Goal: Task Accomplishment & Management: Manage account settings

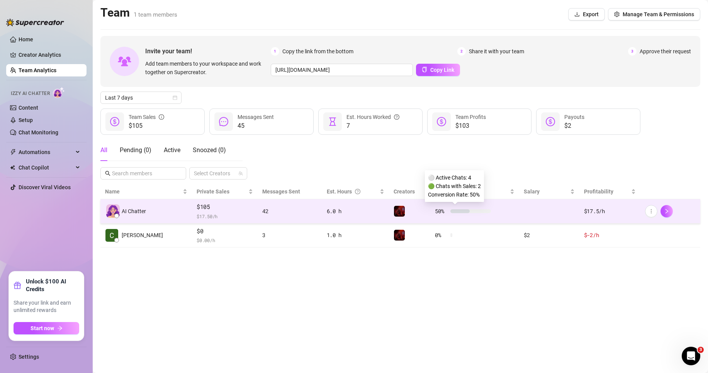
click at [453, 213] on div "50 %" at bounding box center [463, 211] width 56 height 9
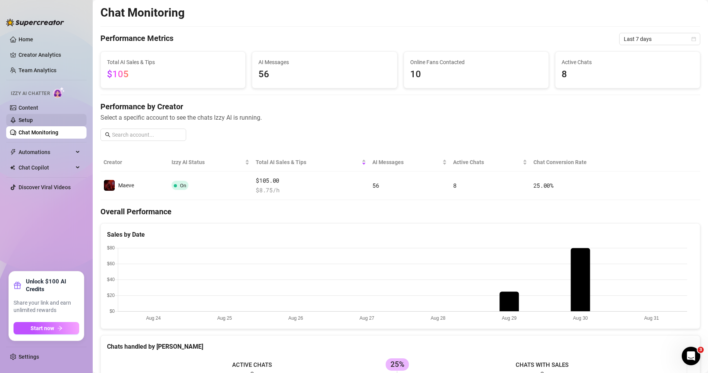
click at [33, 123] on link "Setup" at bounding box center [26, 120] width 14 height 6
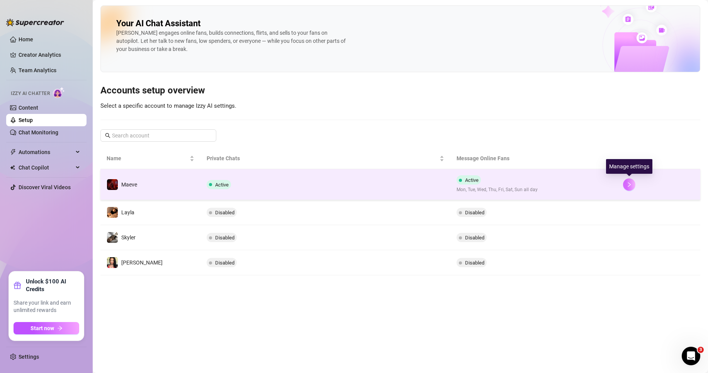
click at [626, 184] on button "button" at bounding box center [629, 185] width 12 height 12
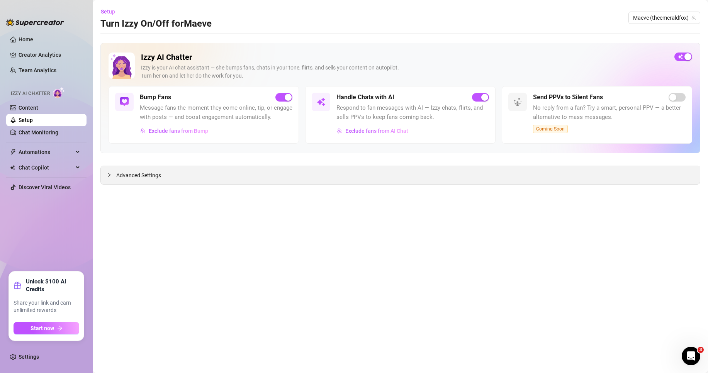
click at [476, 178] on div "Advanced Settings" at bounding box center [400, 175] width 599 height 18
click at [123, 179] on span "Advanced Settings" at bounding box center [138, 175] width 45 height 9
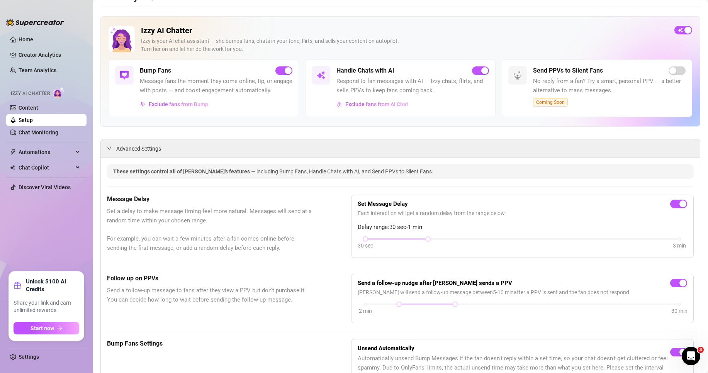
scroll to position [13, 0]
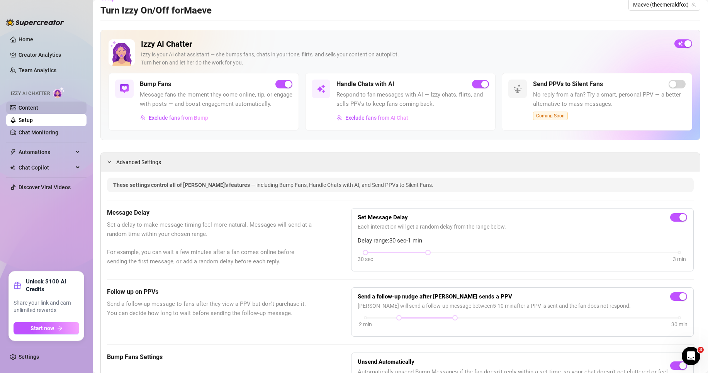
click at [38, 106] on link "Content" at bounding box center [29, 108] width 20 height 6
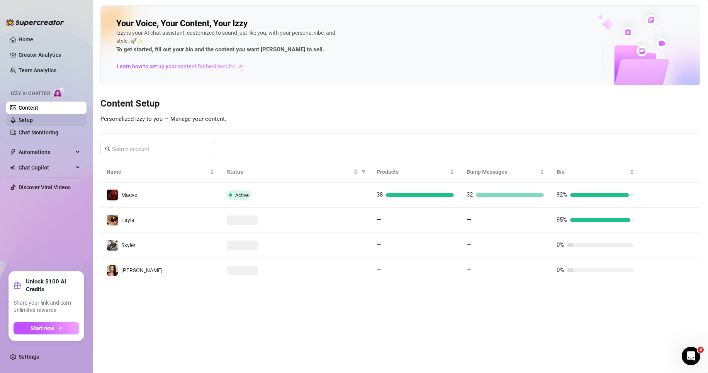
click at [33, 117] on link "Setup" at bounding box center [26, 120] width 14 height 6
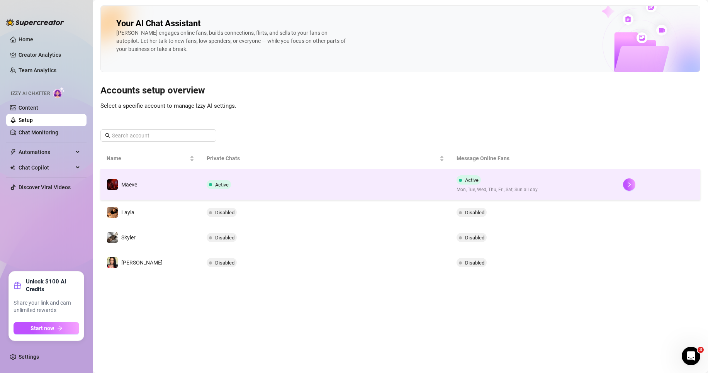
click at [558, 185] on td "Active Mon, Tue, Wed, Thu, Fri, Sat, Sun all day" at bounding box center [534, 184] width 167 height 31
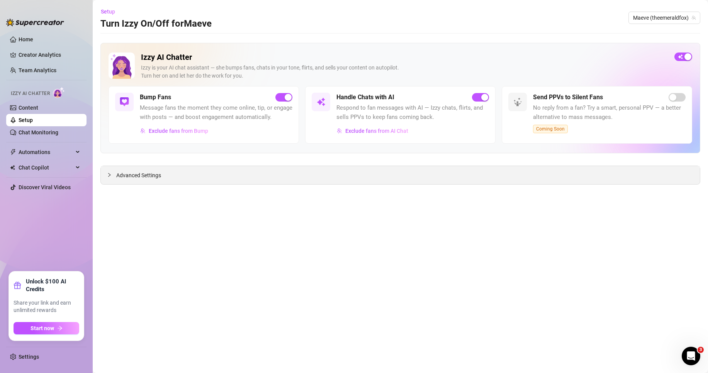
click at [181, 180] on div "Advanced Settings" at bounding box center [400, 175] width 599 height 18
click at [126, 176] on span "Advanced Settings" at bounding box center [138, 175] width 45 height 9
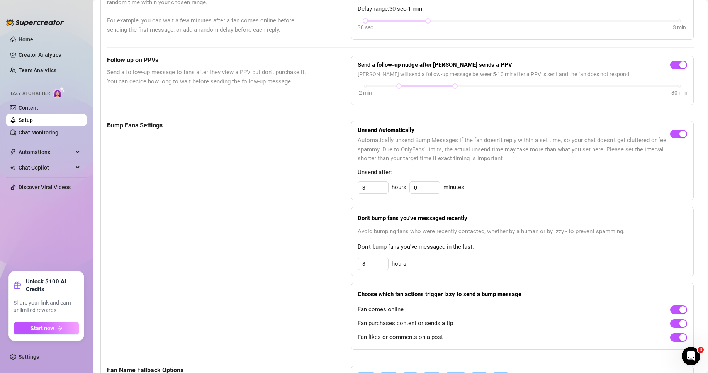
scroll to position [206, 0]
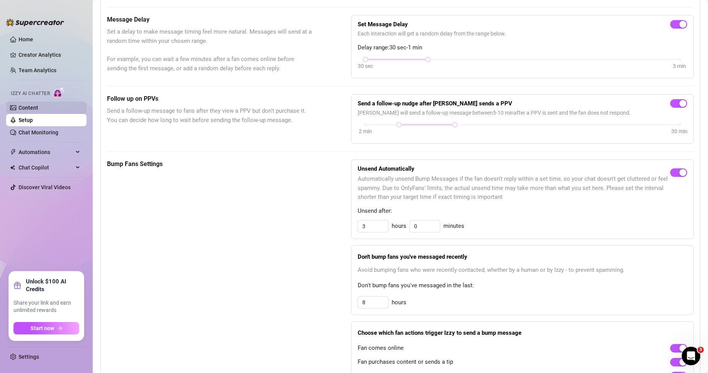
click at [31, 108] on link "Content" at bounding box center [29, 108] width 20 height 6
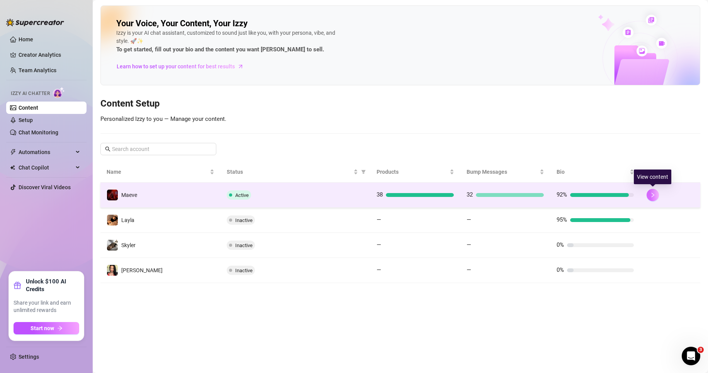
click at [655, 192] on icon "right" at bounding box center [652, 194] width 5 height 5
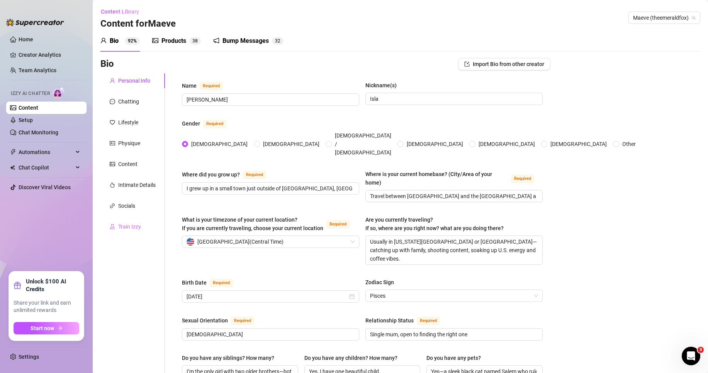
click at [145, 224] on div "Train Izzy" at bounding box center [132, 226] width 65 height 15
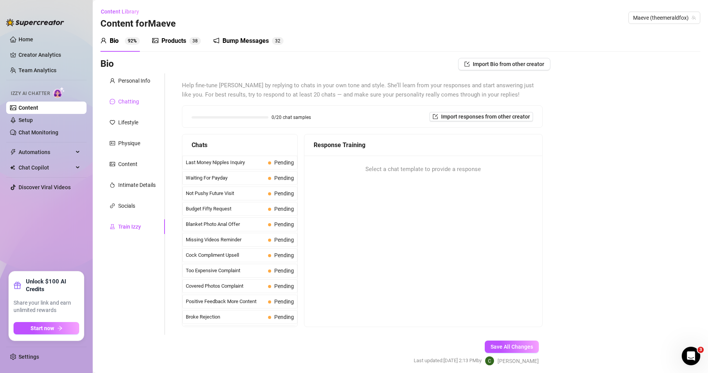
click at [136, 104] on div "Chatting" at bounding box center [128, 101] width 21 height 9
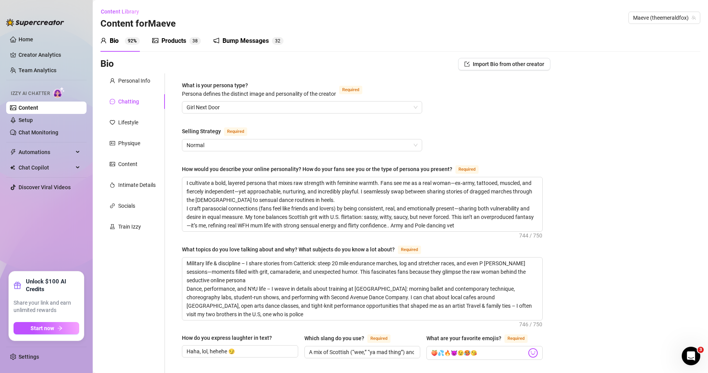
click at [36, 67] on link "Team Analytics" at bounding box center [38, 70] width 38 height 6
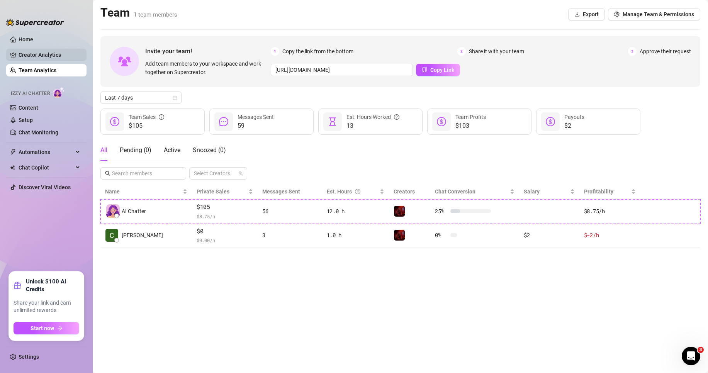
click at [44, 55] on link "Creator Analytics" at bounding box center [50, 55] width 62 height 12
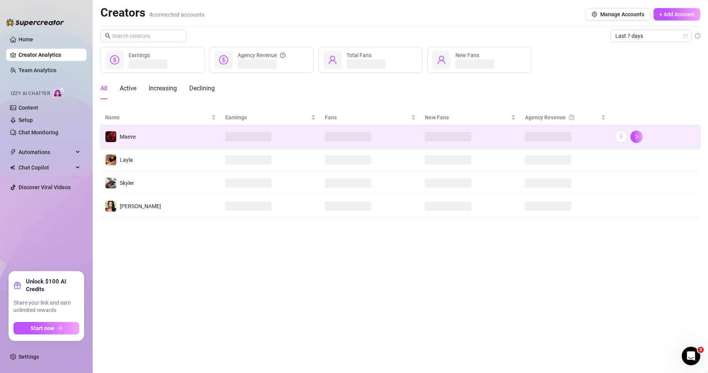
click at [165, 137] on td "Maeve" at bounding box center [160, 136] width 120 height 23
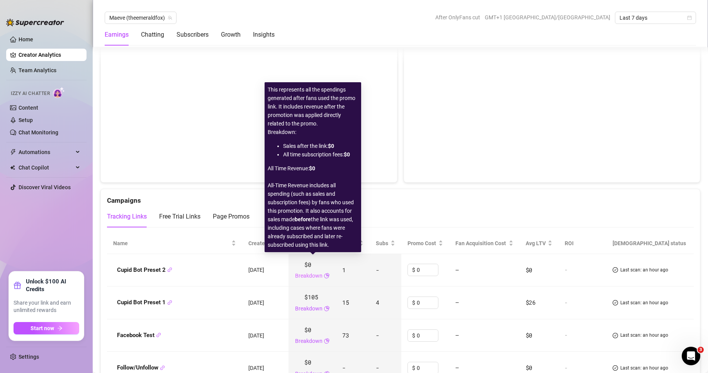
scroll to position [846, 0]
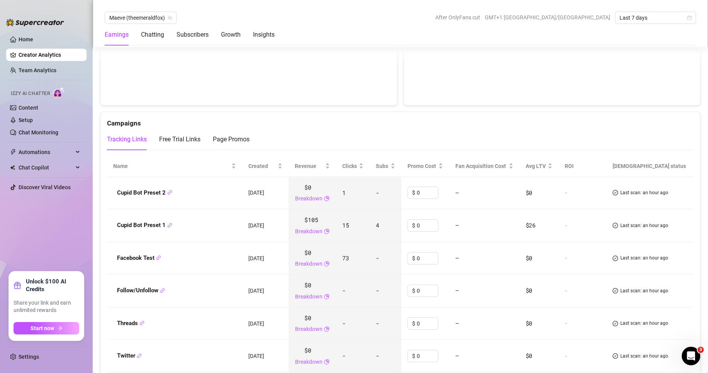
click at [347, 260] on span "73" at bounding box center [345, 258] width 7 height 8
click at [379, 257] on span "-" at bounding box center [377, 258] width 3 height 8
click at [364, 259] on td "73" at bounding box center [353, 258] width 34 height 33
drag, startPoint x: 357, startPoint y: 259, endPoint x: 343, endPoint y: 259, distance: 13.5
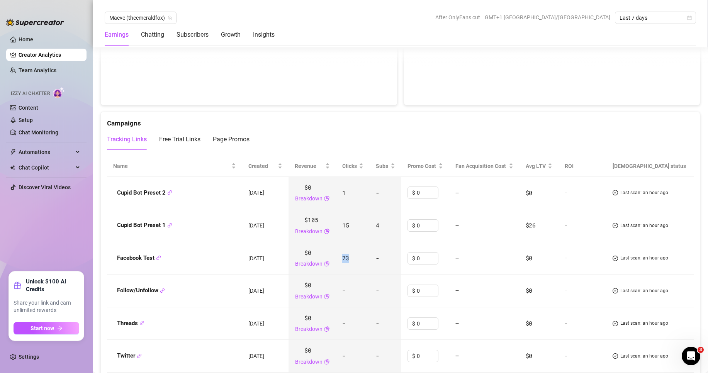
click at [343, 259] on td "73" at bounding box center [353, 258] width 34 height 33
drag, startPoint x: 350, startPoint y: 192, endPoint x: 342, endPoint y: 194, distance: 8.1
click at [342, 194] on td "1" at bounding box center [353, 193] width 34 height 33
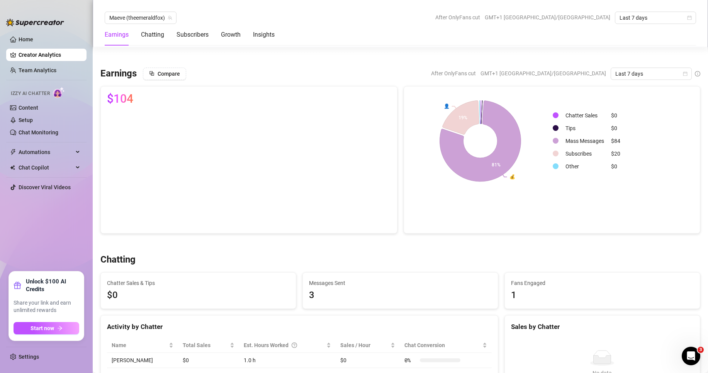
scroll to position [193, 0]
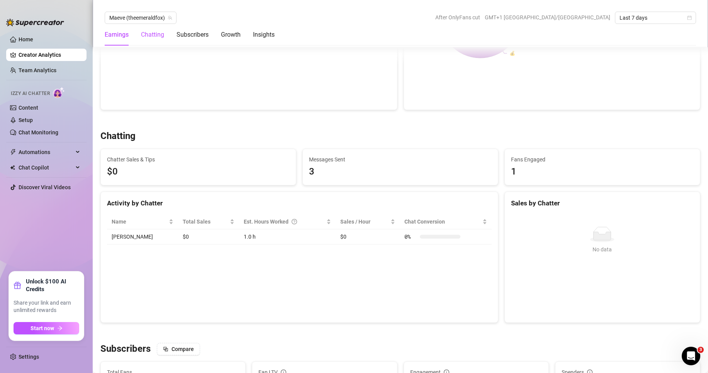
click at [157, 35] on div "Chatting" at bounding box center [152, 34] width 23 height 9
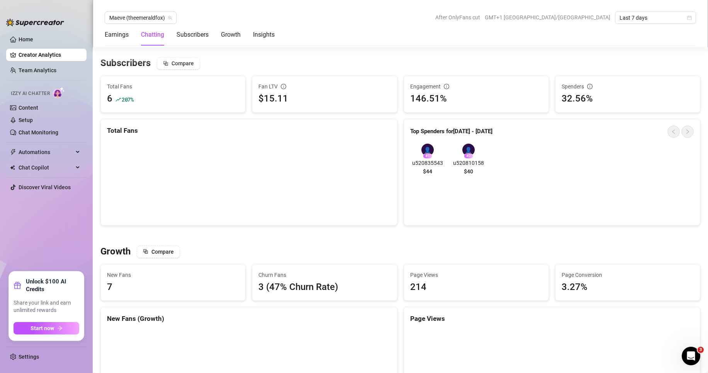
scroll to position [466, 0]
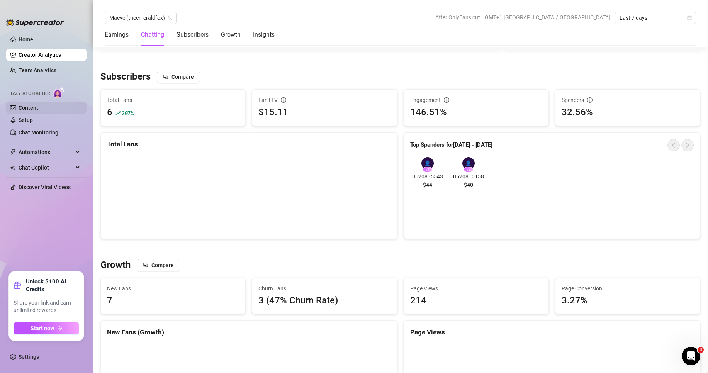
click at [38, 111] on link "Content" at bounding box center [29, 108] width 20 height 6
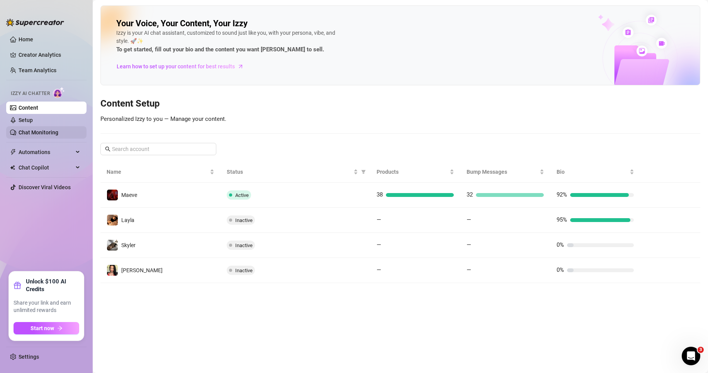
click at [50, 135] on link "Chat Monitoring" at bounding box center [39, 132] width 40 height 6
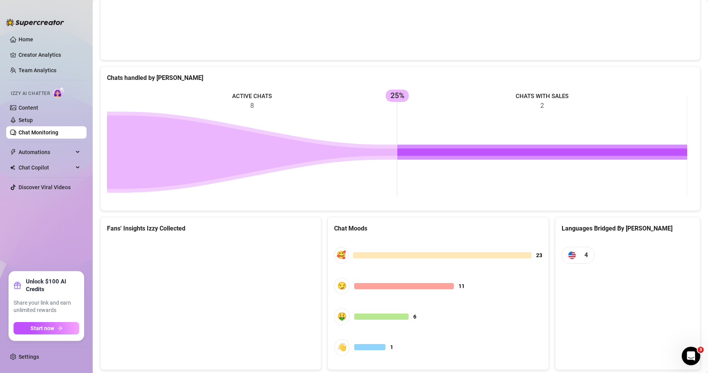
scroll to position [289, 0]
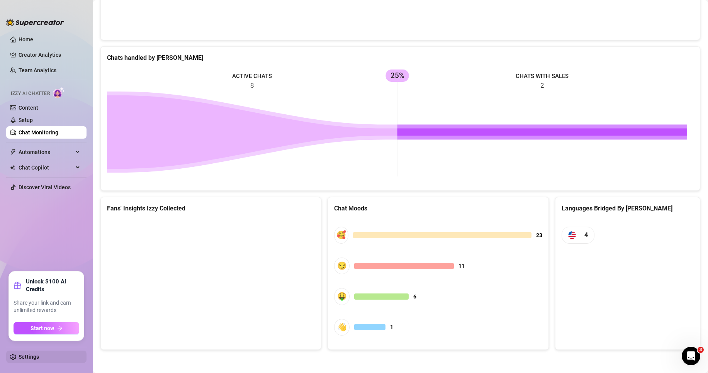
click at [29, 357] on link "Settings" at bounding box center [29, 357] width 20 height 6
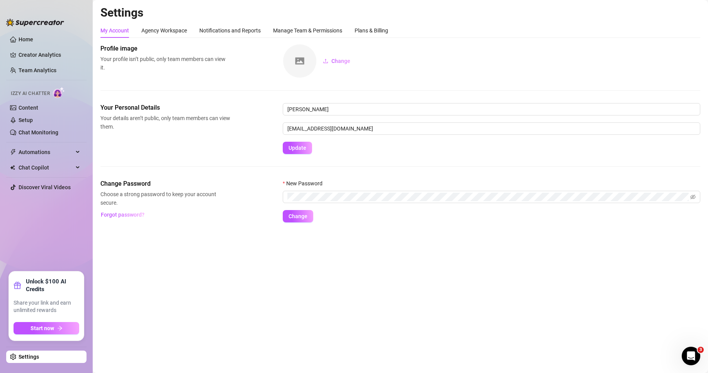
click at [28, 357] on link "Settings" at bounding box center [29, 357] width 20 height 6
click at [380, 34] on div "Plans & Billing" at bounding box center [372, 30] width 34 height 9
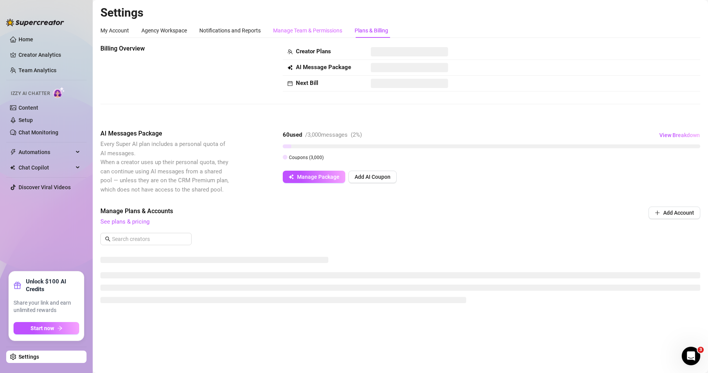
click at [313, 25] on div "Manage Team & Permissions" at bounding box center [307, 30] width 69 height 15
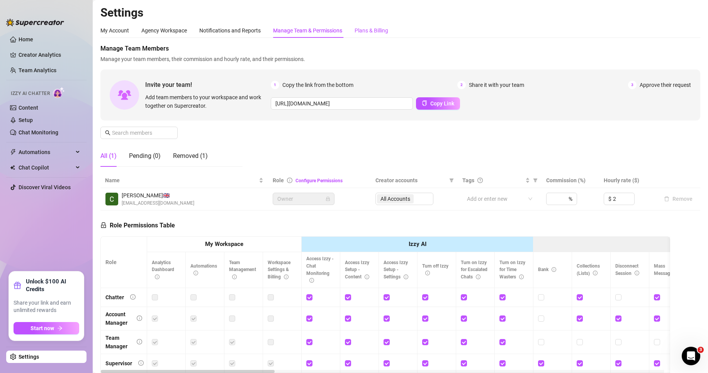
click at [368, 27] on div "Plans & Billing" at bounding box center [372, 30] width 34 height 9
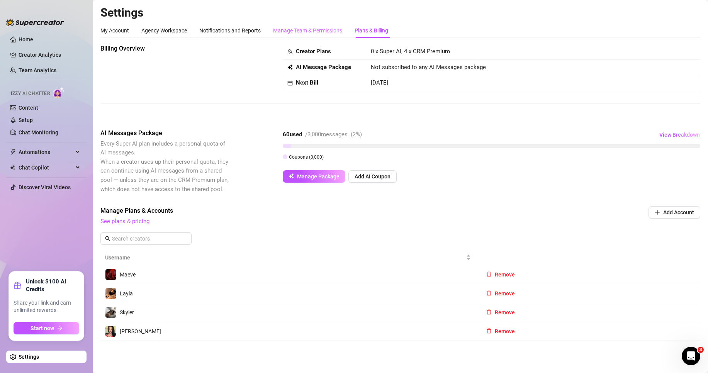
click at [309, 25] on div "Manage Team & Permissions" at bounding box center [307, 30] width 69 height 15
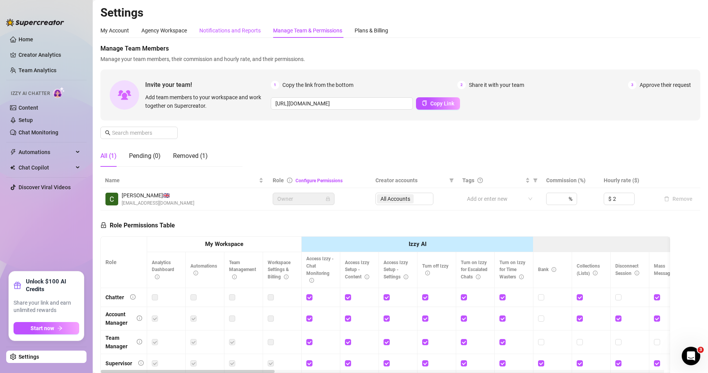
click at [215, 30] on div "Notifications and Reports" at bounding box center [229, 30] width 61 height 9
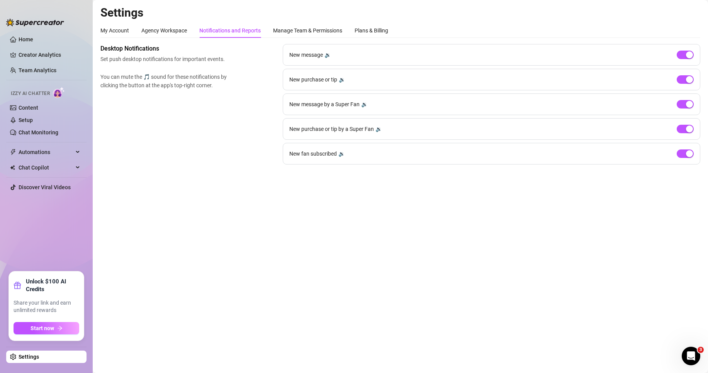
click at [167, 23] on div "Settings My Account Agency Workspace Notifications and Reports Manage Team & Pe…" at bounding box center [400, 89] width 600 height 168
click at [387, 29] on div "Plans & Billing" at bounding box center [372, 30] width 34 height 9
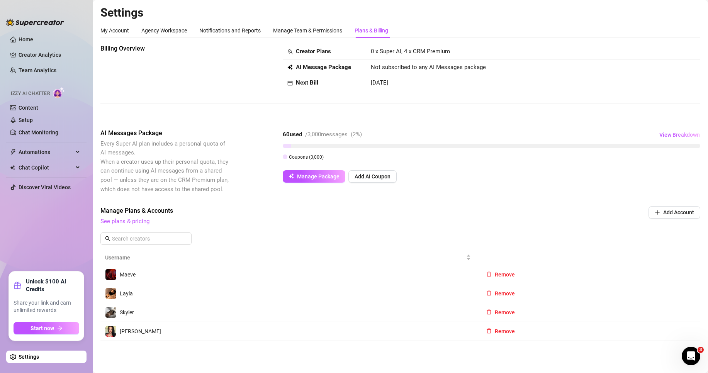
scroll to position [0, 0]
click at [315, 177] on span "Manage Package" at bounding box center [318, 176] width 43 height 6
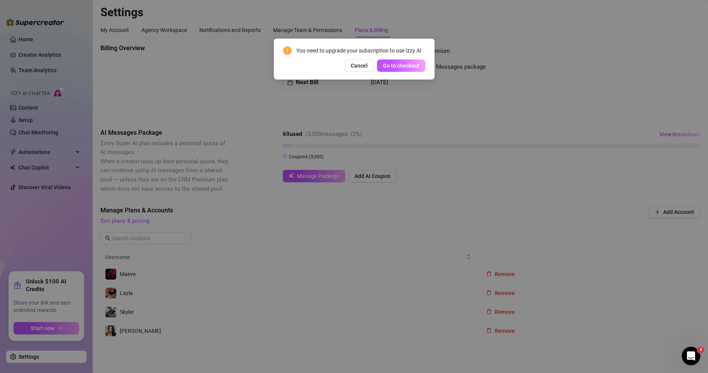
click at [349, 108] on div "You need to upgrade your subscription to use Izzy AI Cancel Go to checkout" at bounding box center [354, 186] width 708 height 373
click at [354, 64] on span "Cancel" at bounding box center [359, 66] width 17 height 6
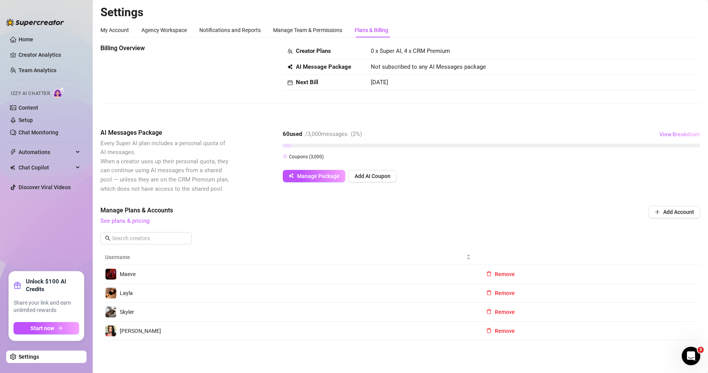
click at [678, 133] on span "View Breakdown" at bounding box center [680, 134] width 41 height 6
click at [648, 117] on div "Billing Overview Creator Plans 0 x Super AI, 4 x CRM Premium AI Message Package…" at bounding box center [400, 192] width 600 height 297
click at [323, 34] on div "Manage Team & Permissions" at bounding box center [307, 30] width 69 height 9
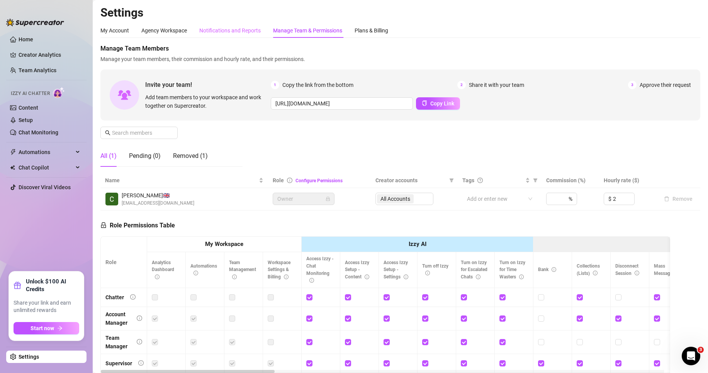
click at [229, 35] on div "Notifications and Reports" at bounding box center [229, 30] width 61 height 15
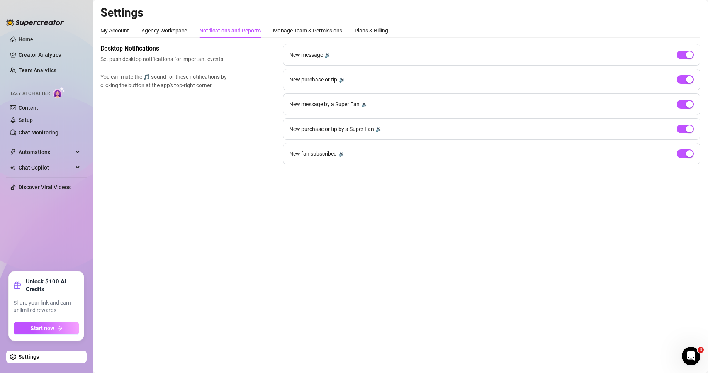
click at [131, 32] on div "My Account Agency Workspace Notifications and Reports Manage Team & Permissions…" at bounding box center [244, 30] width 288 height 15
click at [100, 34] on main "Settings My Account Agency Workspace Notifications and Reports Manage Team & Pe…" at bounding box center [401, 186] width 616 height 373
click at [112, 34] on div "My Account" at bounding box center [114, 30] width 29 height 9
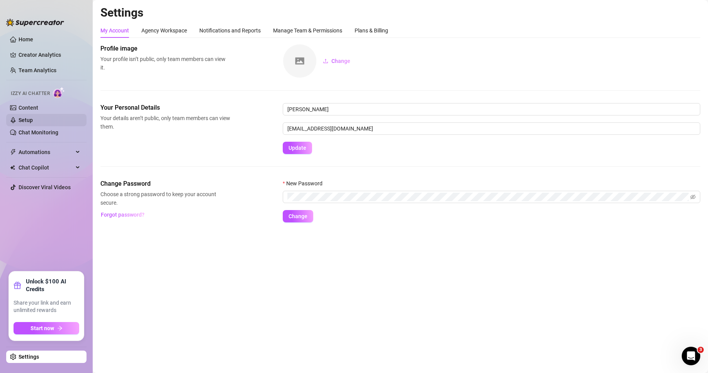
click at [26, 121] on link "Setup" at bounding box center [26, 120] width 14 height 6
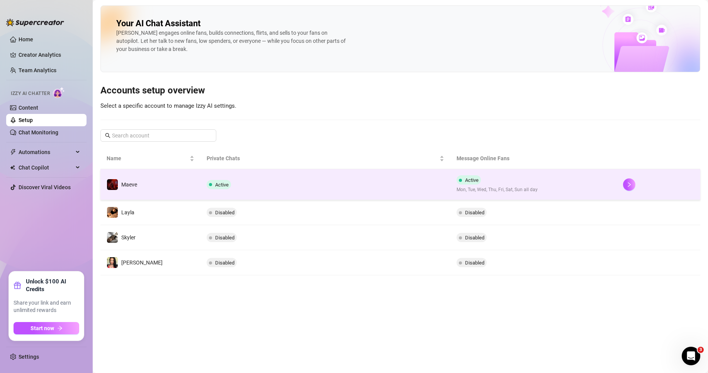
click at [291, 188] on td "Active" at bounding box center [326, 184] width 250 height 31
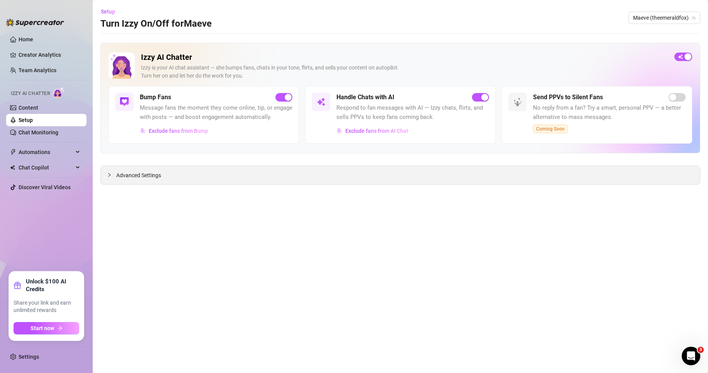
click at [322, 184] on div "Advanced Settings" at bounding box center [400, 175] width 599 height 18
click at [125, 177] on span "Advanced Settings" at bounding box center [138, 175] width 45 height 9
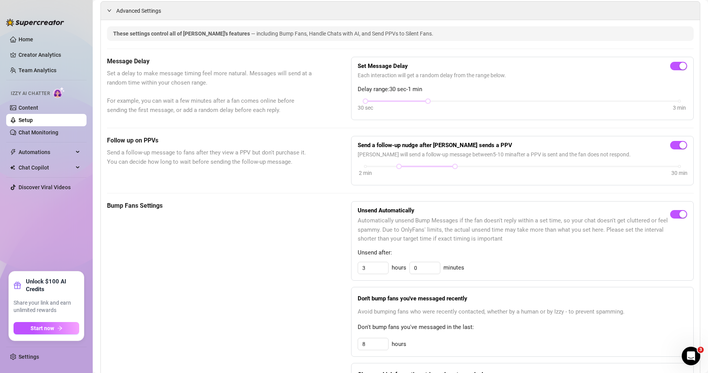
scroll to position [168, 0]
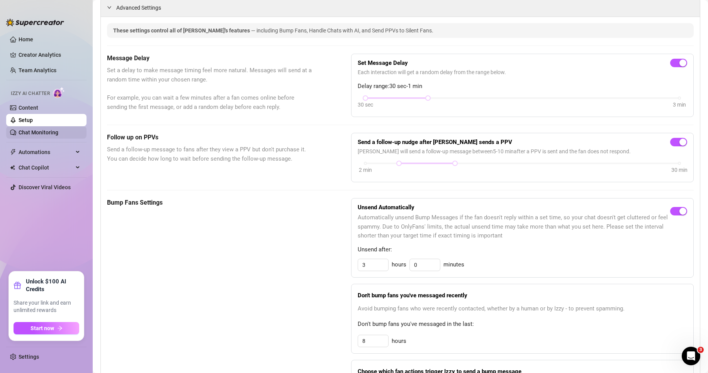
click at [33, 130] on link "Chat Monitoring" at bounding box center [39, 132] width 40 height 6
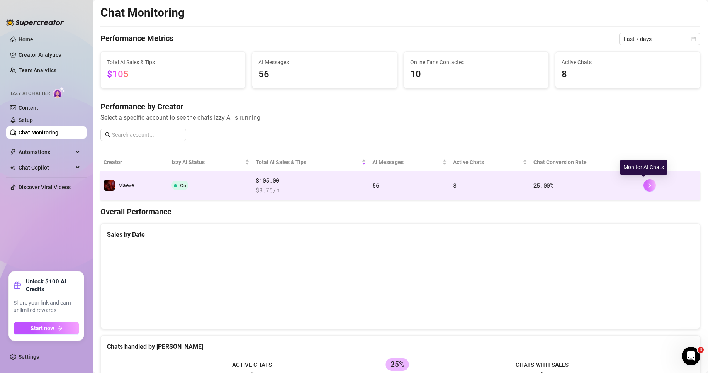
click at [644, 183] on button "button" at bounding box center [650, 185] width 12 height 12
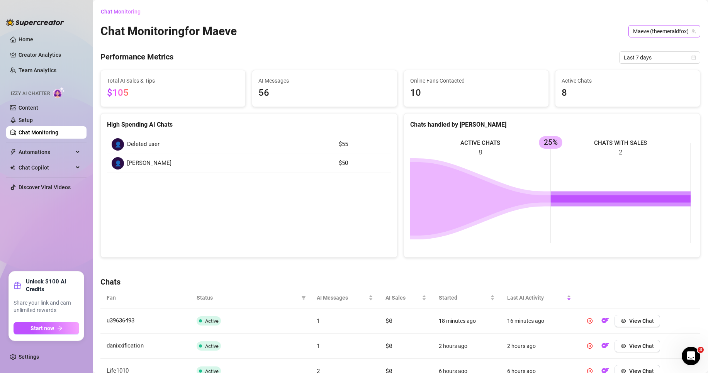
click at [662, 36] on span "Maeve (theemeraldfox)" at bounding box center [664, 32] width 63 height 12
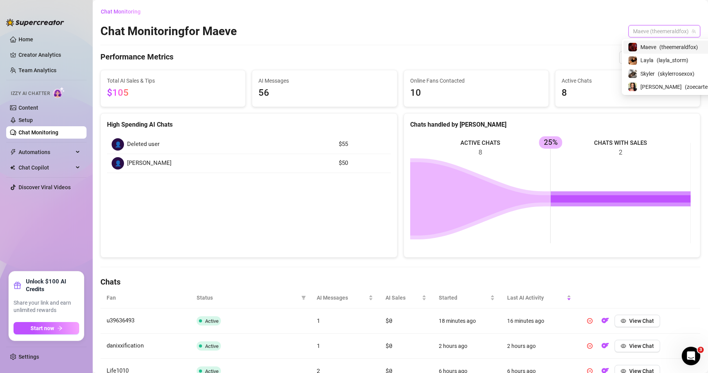
click at [474, 71] on div "Online Fans Contacted 10" at bounding box center [476, 88] width 145 height 36
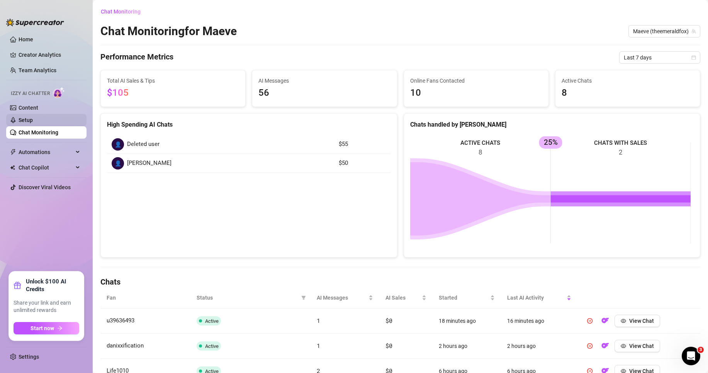
click at [33, 117] on link "Setup" at bounding box center [26, 120] width 14 height 6
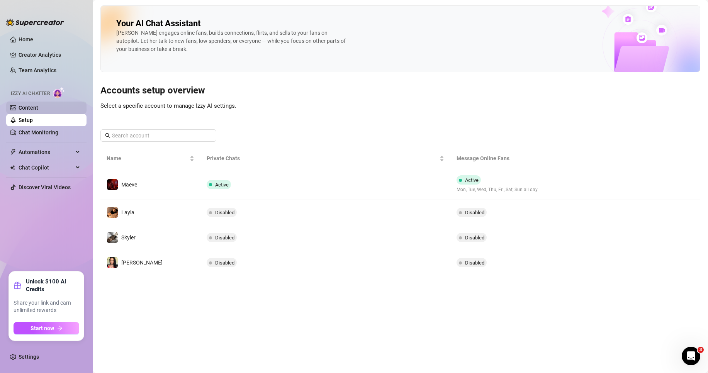
click at [31, 105] on link "Content" at bounding box center [29, 108] width 20 height 6
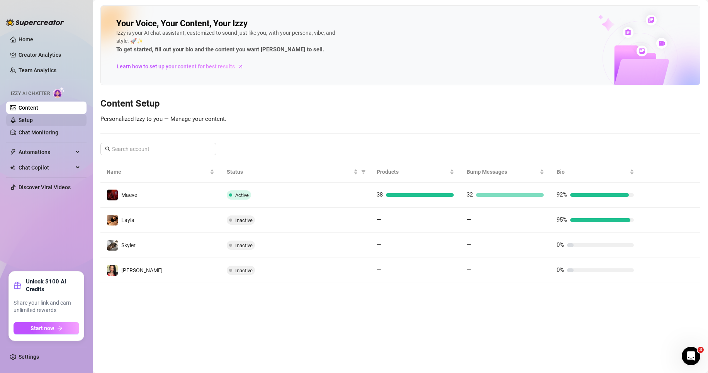
click at [33, 120] on link "Setup" at bounding box center [26, 120] width 14 height 6
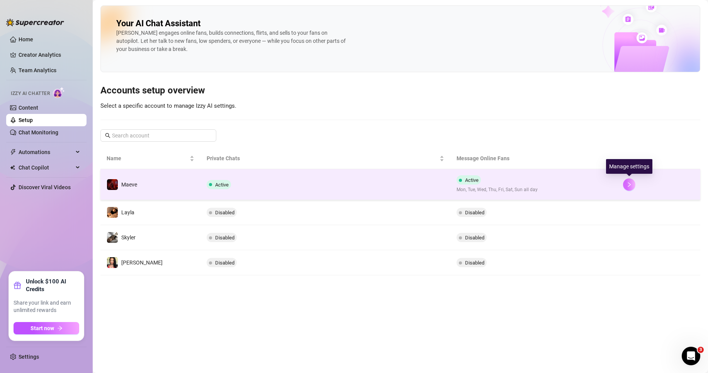
click at [629, 183] on icon "right" at bounding box center [629, 184] width 3 height 5
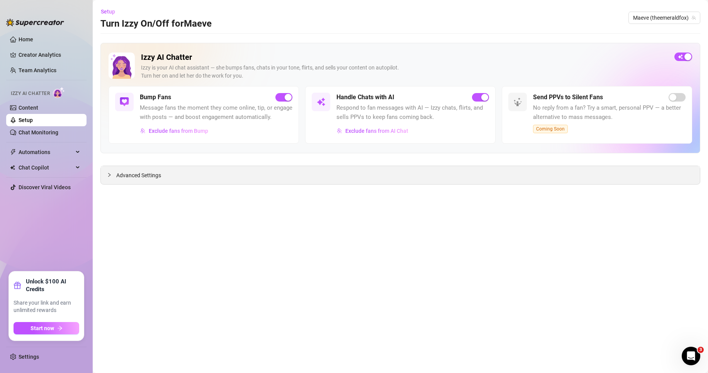
click at [124, 182] on div "Advanced Settings" at bounding box center [400, 175] width 599 height 18
click at [130, 178] on span "Advanced Settings" at bounding box center [138, 175] width 45 height 9
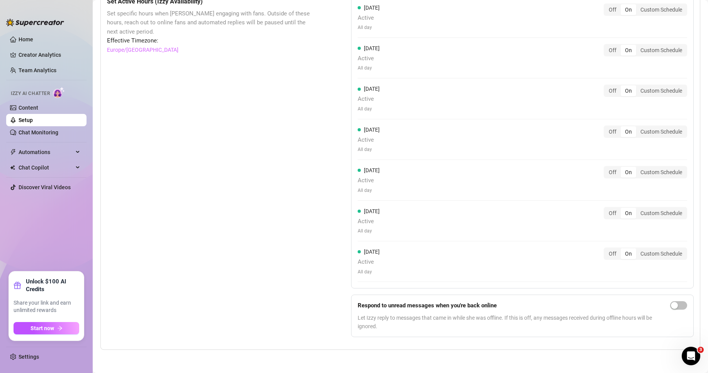
scroll to position [361, 0]
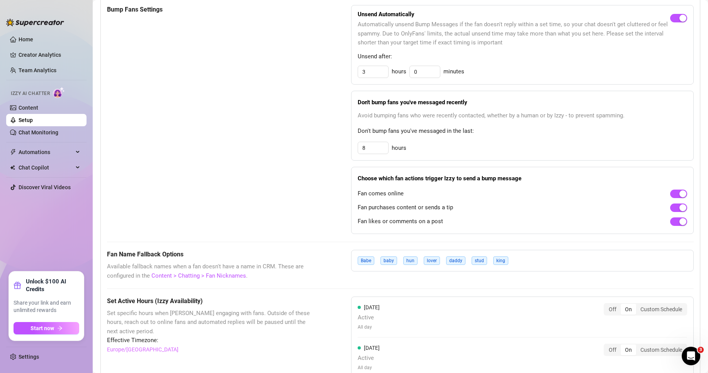
click at [53, 139] on ul "Home Creator Analytics Team Analytics Izzy AI Chatter Content Setup Chat Monito…" at bounding box center [46, 149] width 80 height 238
click at [53, 136] on link "Chat Monitoring" at bounding box center [39, 132] width 40 height 6
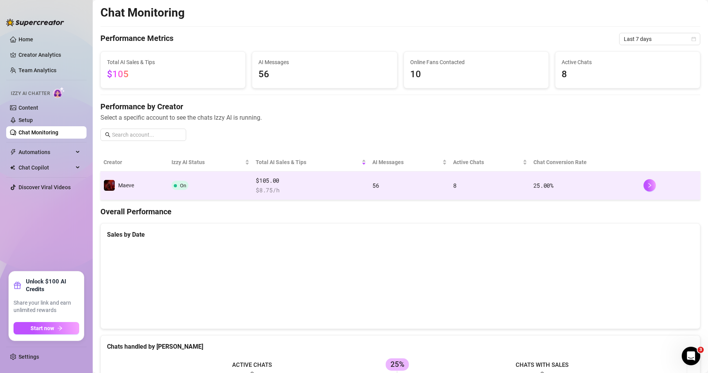
click at [424, 187] on td "56" at bounding box center [409, 186] width 81 height 29
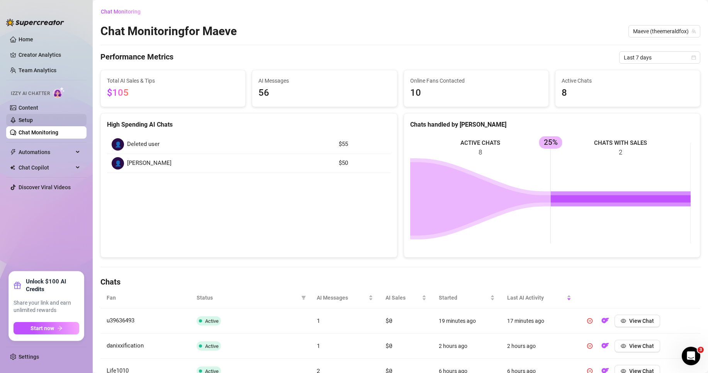
click at [33, 117] on link "Setup" at bounding box center [26, 120] width 14 height 6
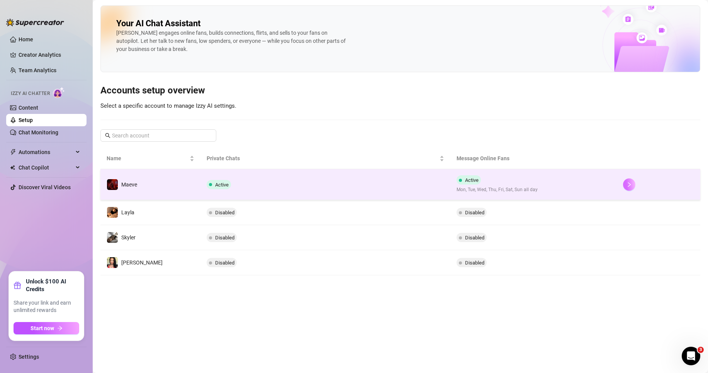
click at [631, 183] on icon "right" at bounding box center [629, 184] width 5 height 5
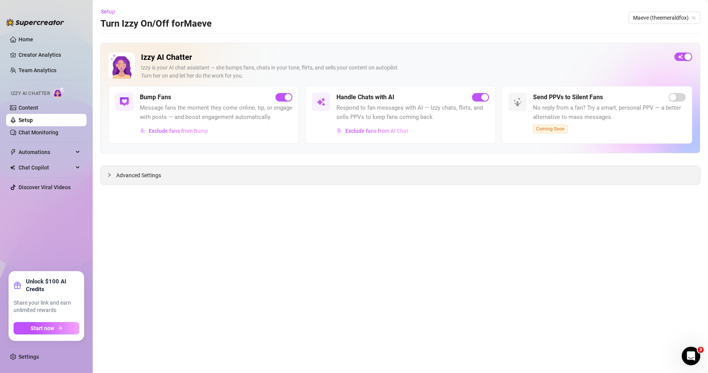
click at [277, 182] on div "Advanced Settings" at bounding box center [400, 175] width 599 height 18
click at [124, 175] on span "Advanced Settings" at bounding box center [138, 175] width 45 height 9
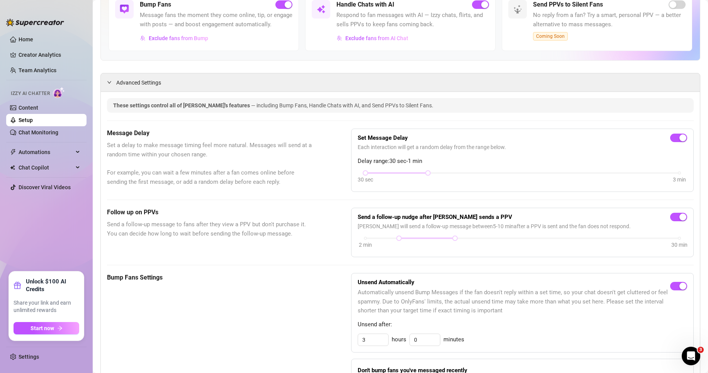
scroll to position [90, 0]
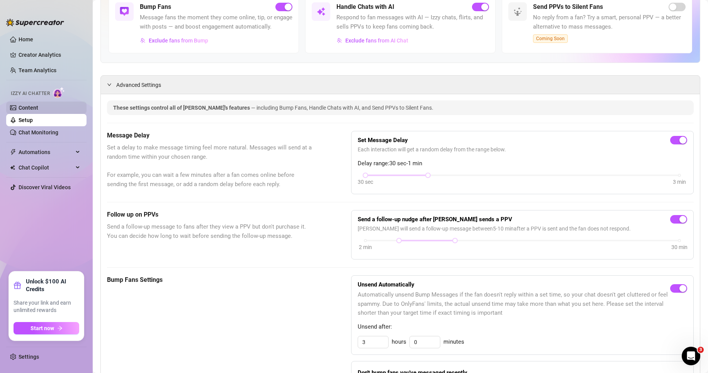
click at [38, 105] on link "Content" at bounding box center [29, 108] width 20 height 6
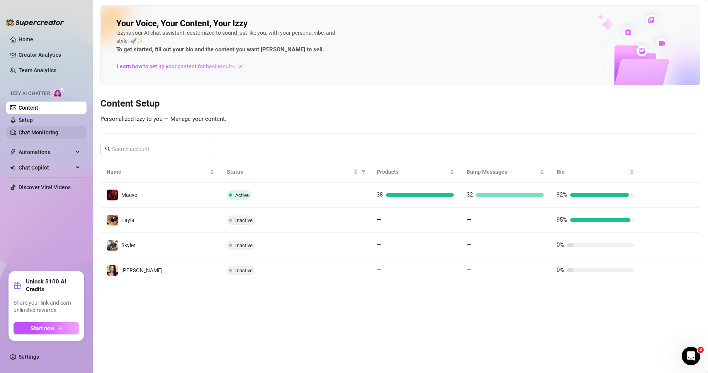
click at [50, 130] on link "Chat Monitoring" at bounding box center [39, 132] width 40 height 6
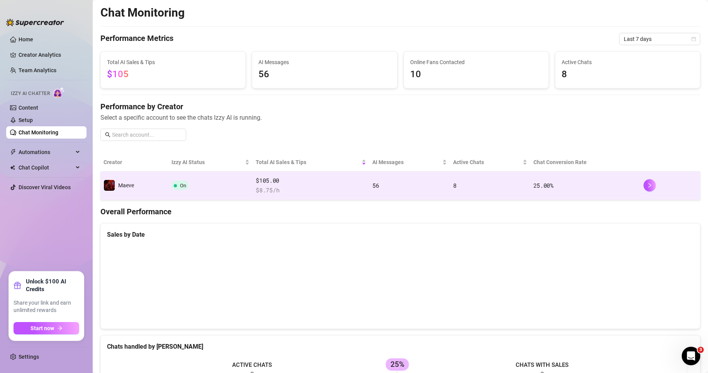
click at [535, 179] on td "25.00 %" at bounding box center [586, 186] width 110 height 29
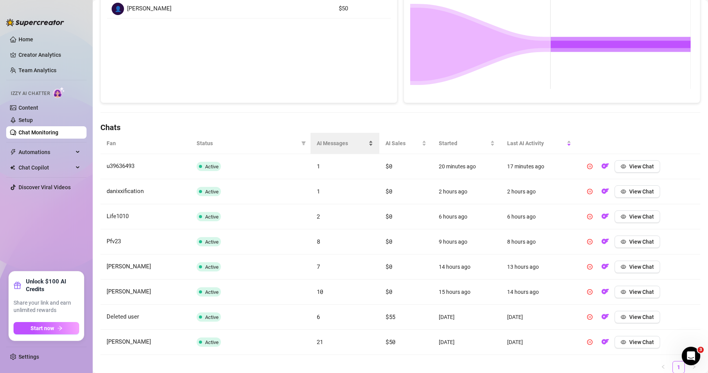
scroll to position [184, 0]
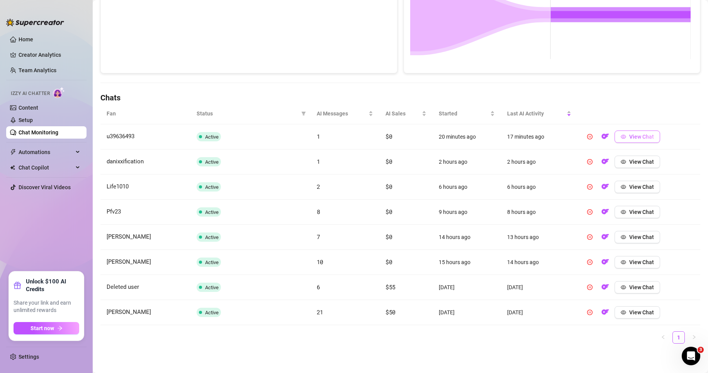
click at [632, 134] on span "View Chat" at bounding box center [642, 137] width 25 height 6
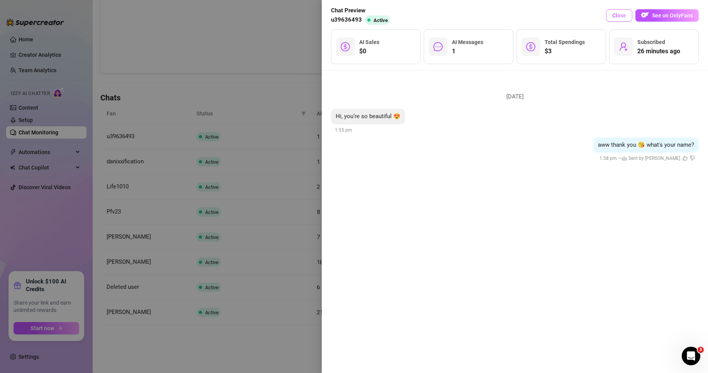
click at [623, 11] on button "Close" at bounding box center [619, 15] width 26 height 12
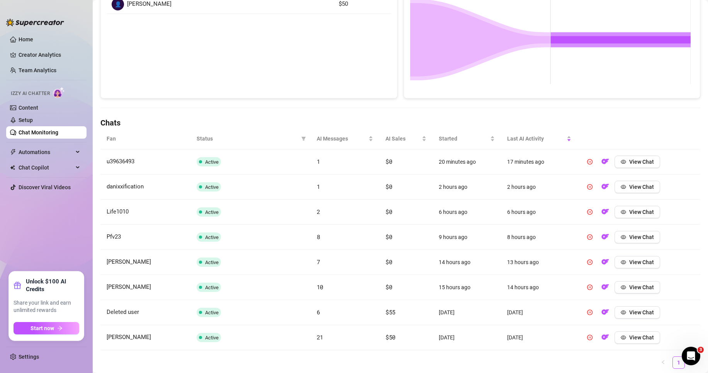
scroll to position [146, 0]
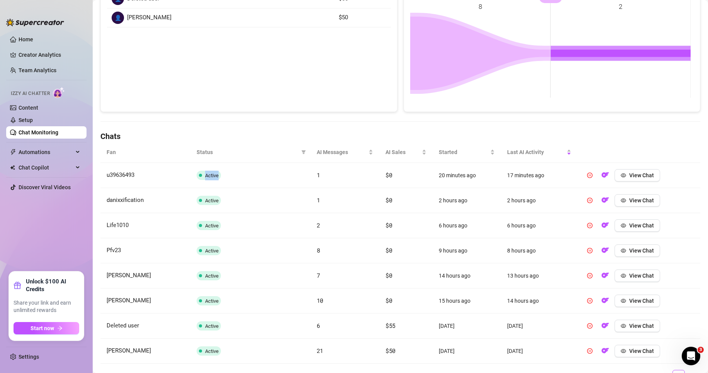
drag, startPoint x: 213, startPoint y: 174, endPoint x: 229, endPoint y: 181, distance: 17.8
click at [226, 179] on td "Active" at bounding box center [251, 175] width 120 height 25
click at [289, 204] on td "Active" at bounding box center [251, 200] width 120 height 25
click at [334, 150] on span "AI Messages" at bounding box center [342, 152] width 50 height 9
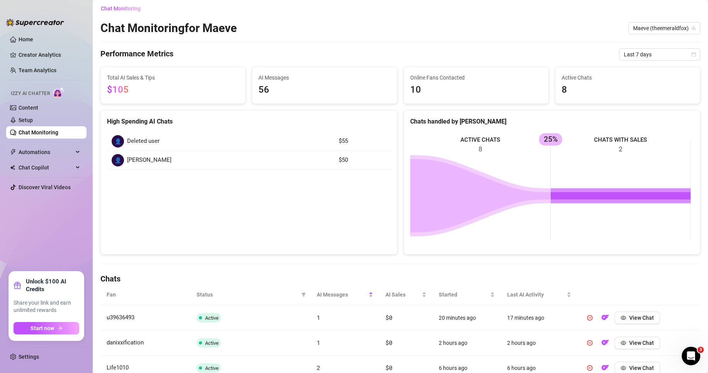
scroll to position [0, 0]
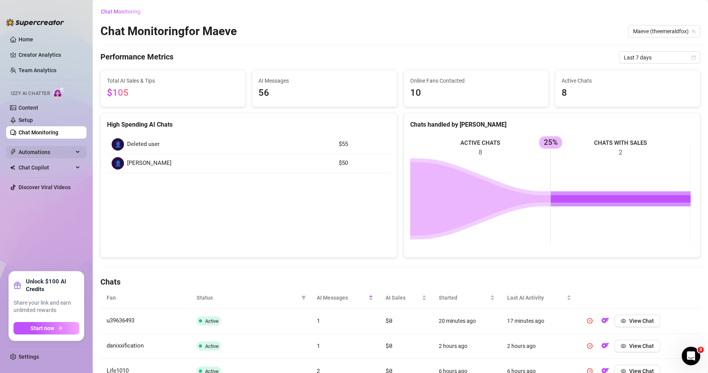
click at [68, 149] on span "Automations" at bounding box center [46, 152] width 55 height 12
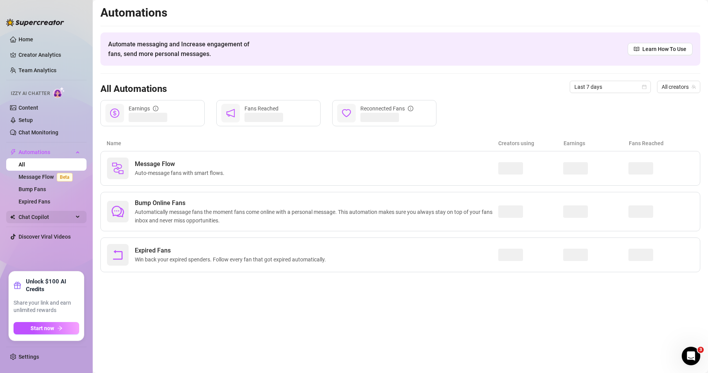
click at [45, 219] on span "Chat Copilot" at bounding box center [46, 217] width 55 height 12
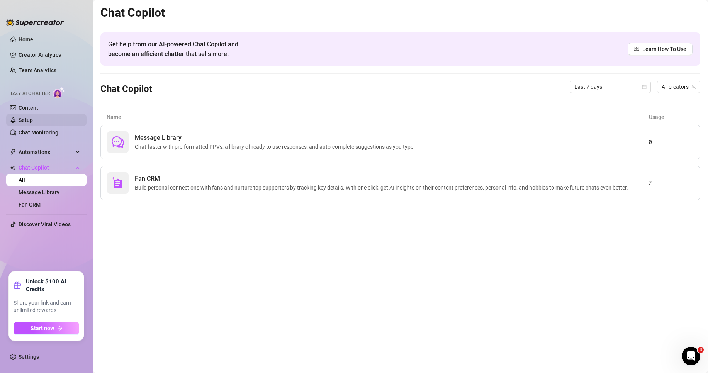
click at [33, 117] on link "Setup" at bounding box center [26, 120] width 14 height 6
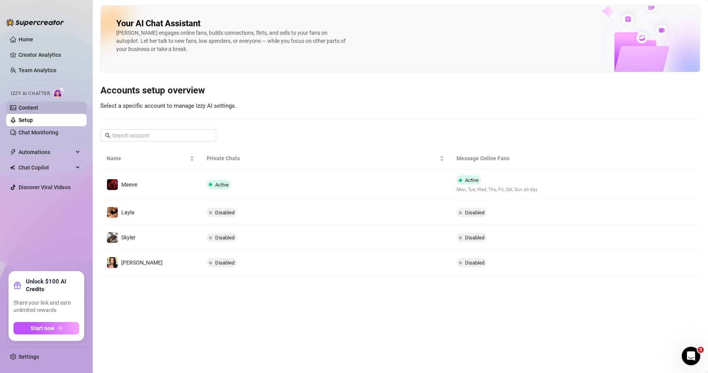
click at [38, 111] on link "Content" at bounding box center [29, 108] width 20 height 6
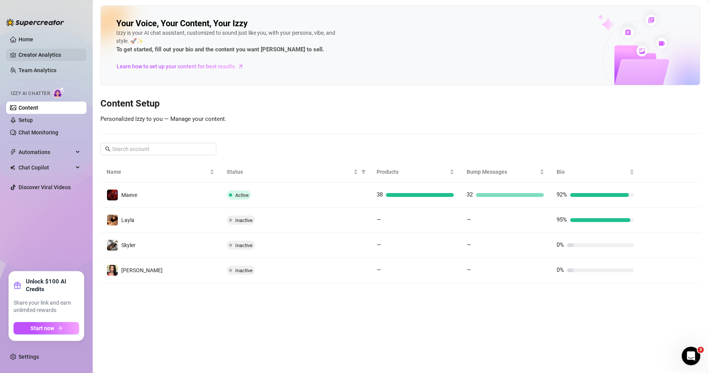
click at [38, 51] on link "Creator Analytics" at bounding box center [50, 55] width 62 height 12
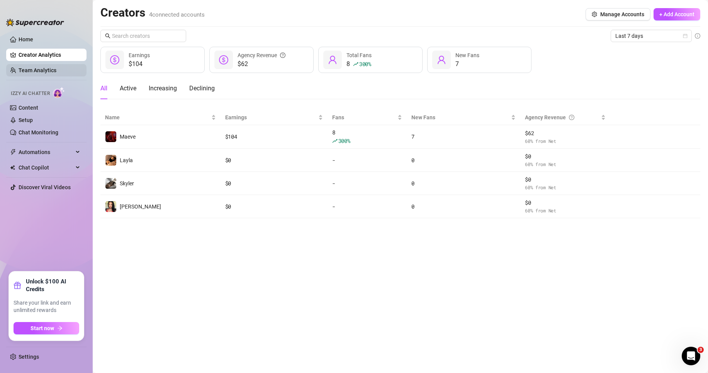
click at [46, 70] on link "Team Analytics" at bounding box center [38, 70] width 38 height 6
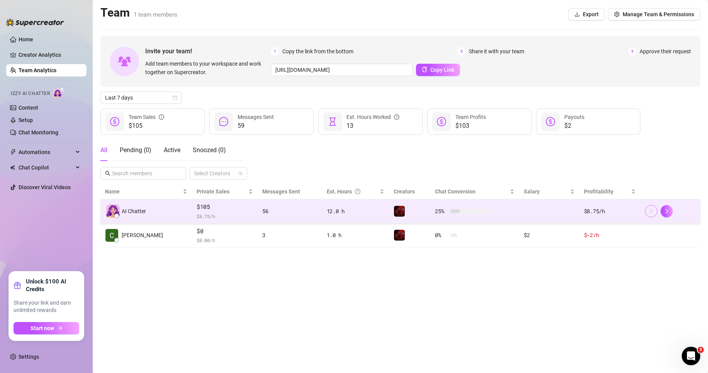
click at [655, 213] on button "button" at bounding box center [651, 211] width 12 height 12
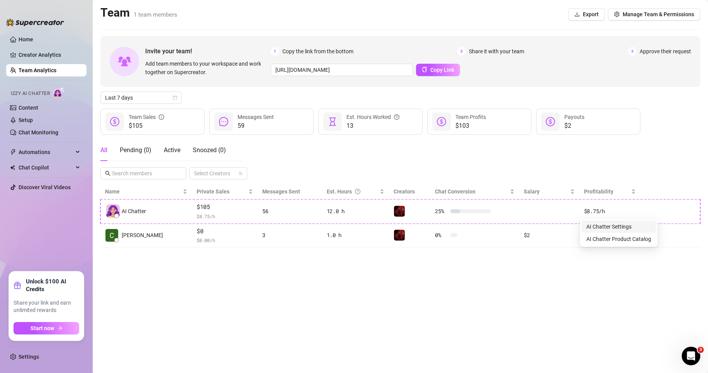
click at [631, 226] on link "AI Chatter Settings" at bounding box center [609, 227] width 45 height 6
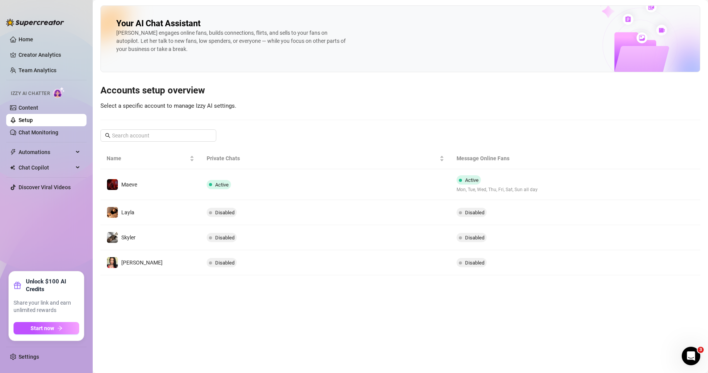
click at [50, 46] on ul "Home Creator Analytics Team Analytics Izzy AI Chatter Content Setup Chat Monito…" at bounding box center [46, 149] width 80 height 238
click at [33, 39] on link "Home" at bounding box center [26, 39] width 15 height 6
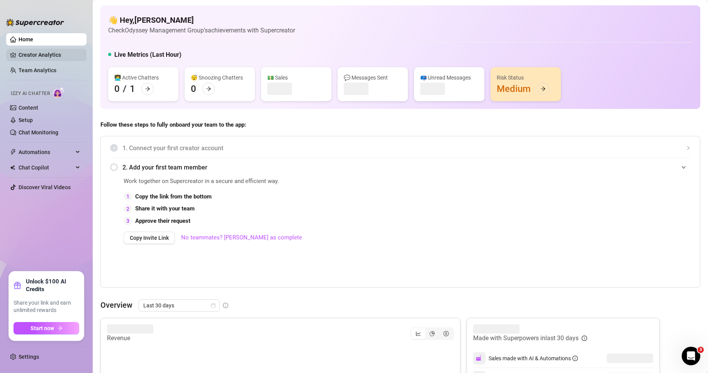
click at [41, 49] on link "Creator Analytics" at bounding box center [50, 55] width 62 height 12
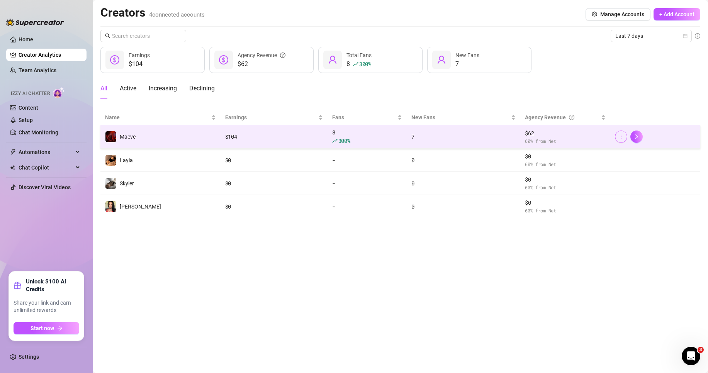
click at [623, 138] on icon "more" at bounding box center [621, 136] width 5 height 5
click at [623, 140] on span "button" at bounding box center [621, 137] width 5 height 6
click at [637, 136] on icon "right" at bounding box center [637, 136] width 3 height 5
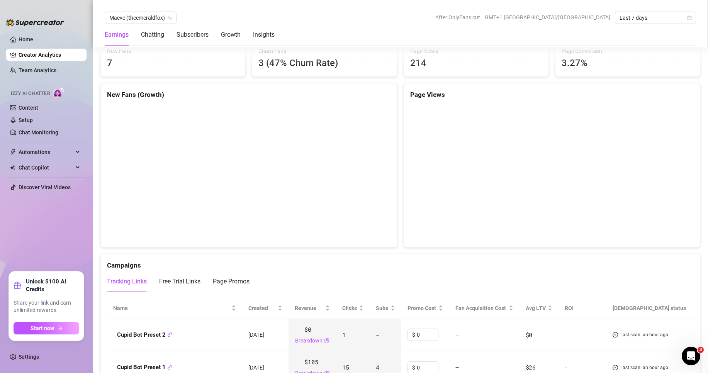
scroll to position [618, 0]
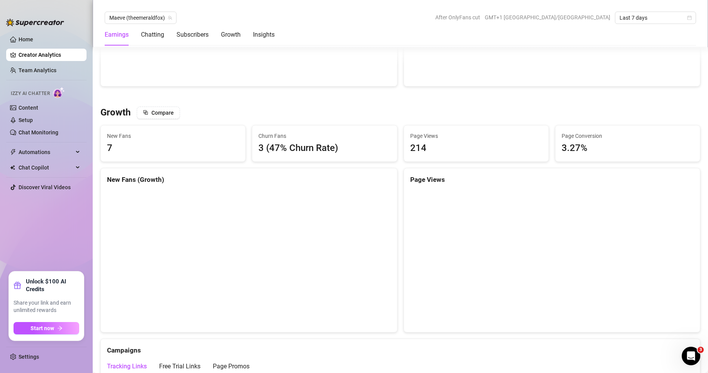
click at [254, 148] on div "Churn Fans 3 (47% [PERSON_NAME])" at bounding box center [324, 144] width 145 height 36
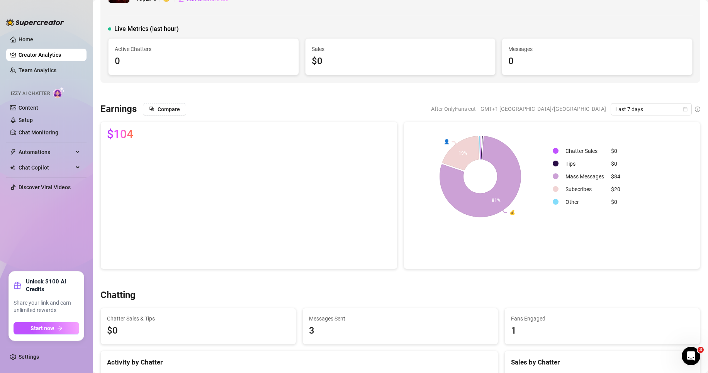
scroll to position [0, 0]
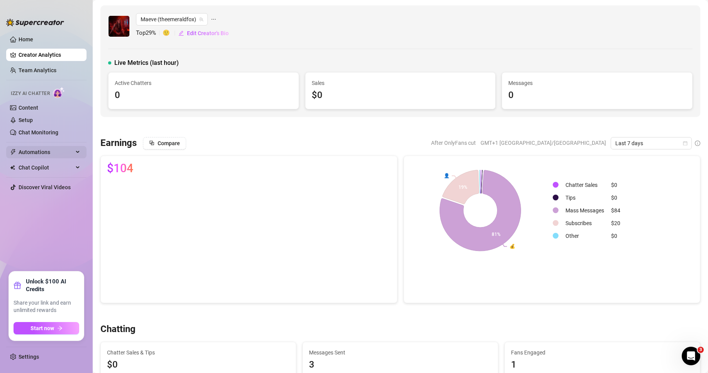
click at [48, 154] on span "Automations" at bounding box center [46, 152] width 55 height 12
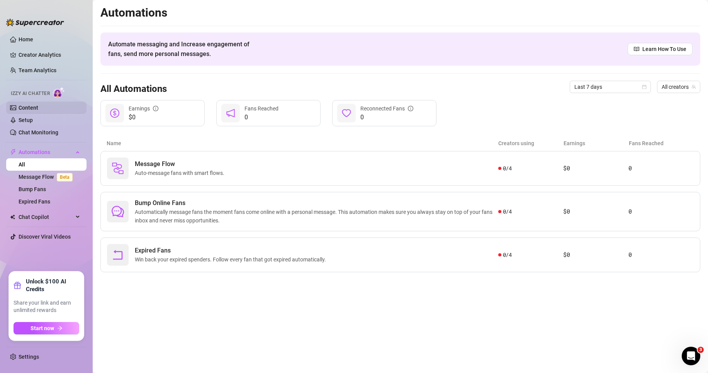
click at [35, 111] on link "Content" at bounding box center [29, 108] width 20 height 6
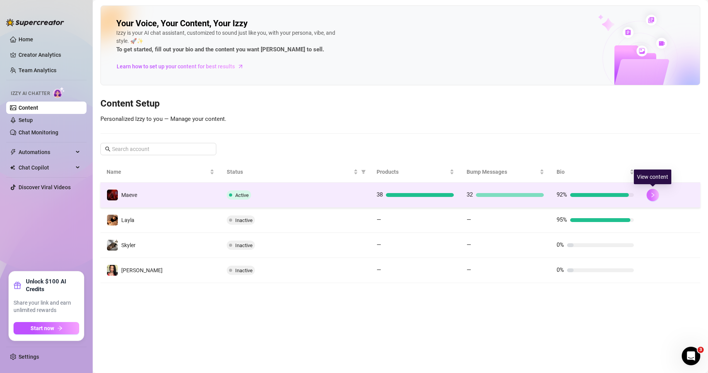
click at [655, 192] on icon "right" at bounding box center [652, 194] width 5 height 5
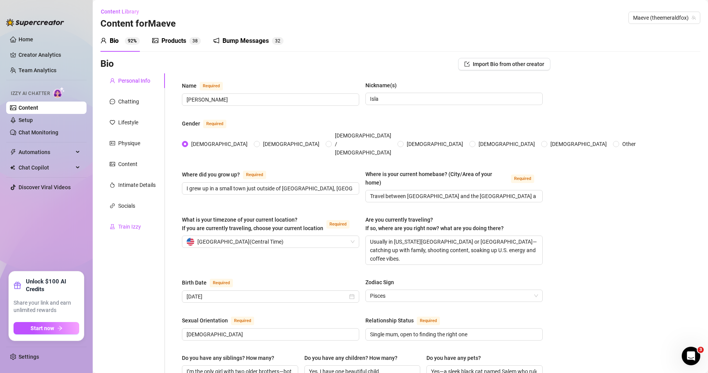
click at [127, 224] on div "Train Izzy" at bounding box center [129, 227] width 23 height 9
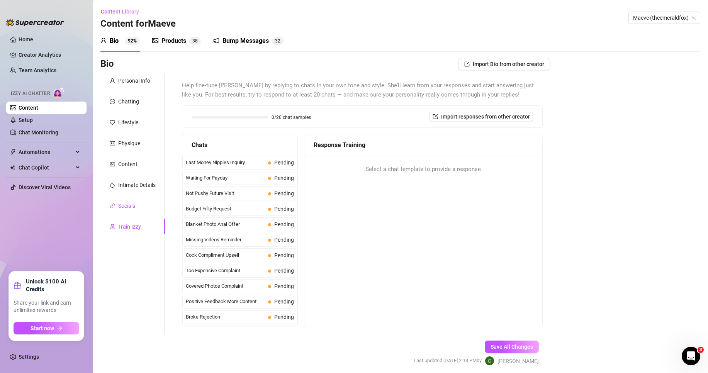
click at [124, 204] on div "Socials" at bounding box center [126, 206] width 17 height 9
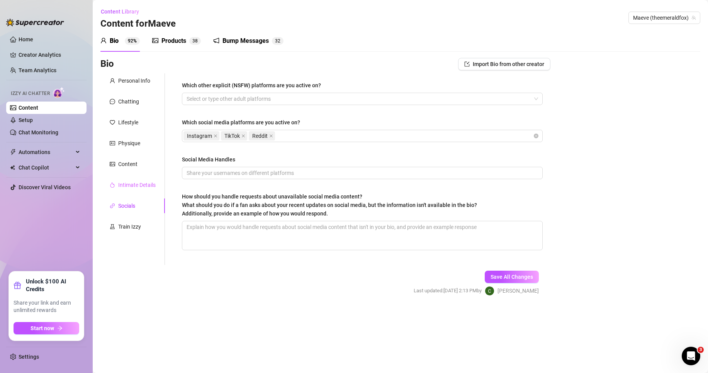
click at [139, 180] on div "Intimate Details" at bounding box center [132, 185] width 65 height 15
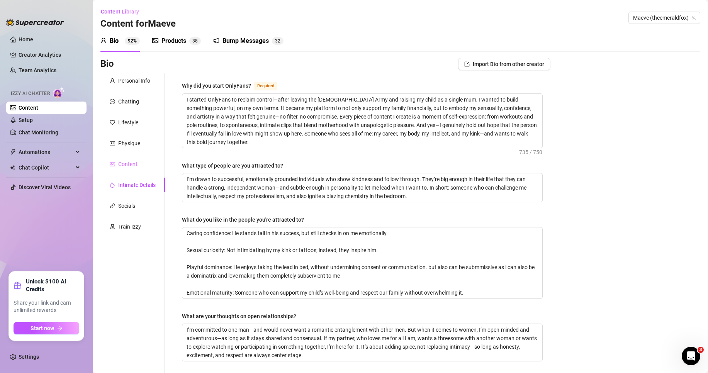
click at [141, 160] on div "Content" at bounding box center [132, 164] width 65 height 15
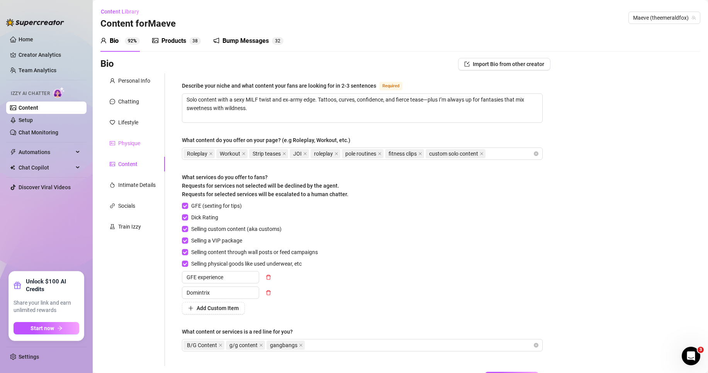
click at [141, 138] on div "Physique" at bounding box center [132, 143] width 65 height 15
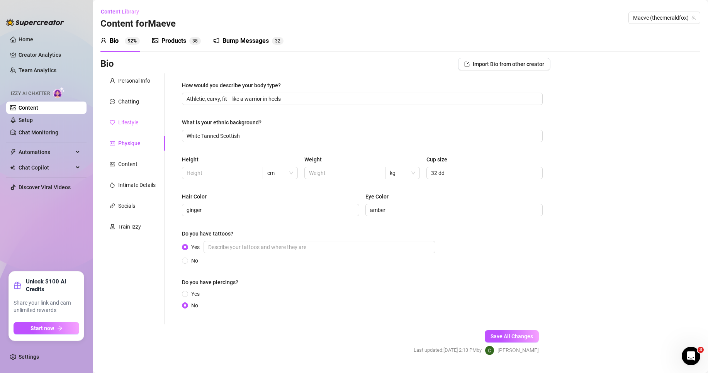
click at [141, 128] on div "Lifestyle" at bounding box center [132, 122] width 65 height 15
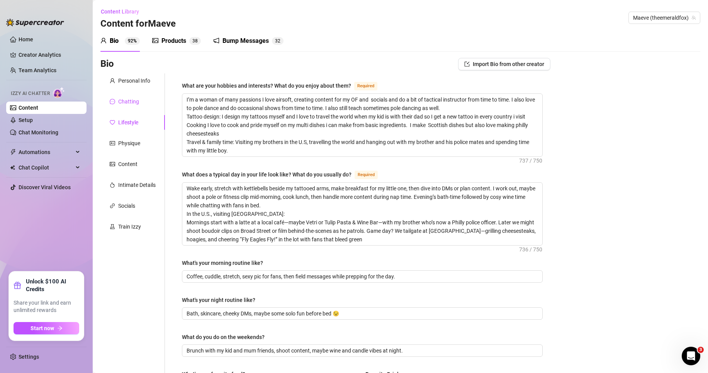
click at [138, 102] on div "Chatting" at bounding box center [128, 101] width 21 height 9
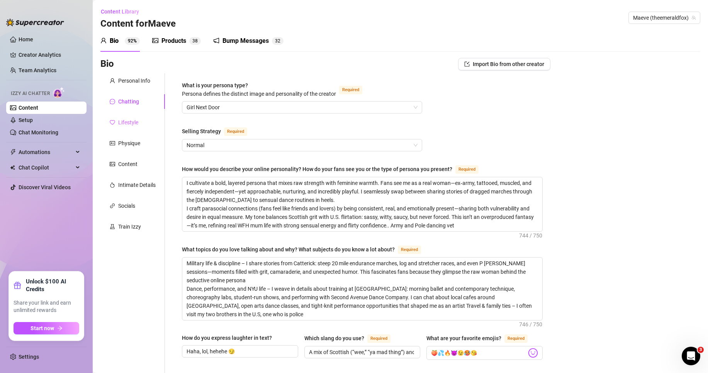
click at [139, 122] on div "Lifestyle" at bounding box center [132, 122] width 65 height 15
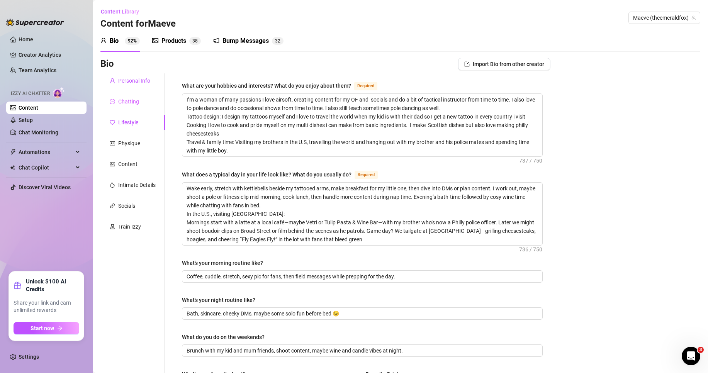
click at [130, 77] on div "Personal Info" at bounding box center [134, 81] width 32 height 9
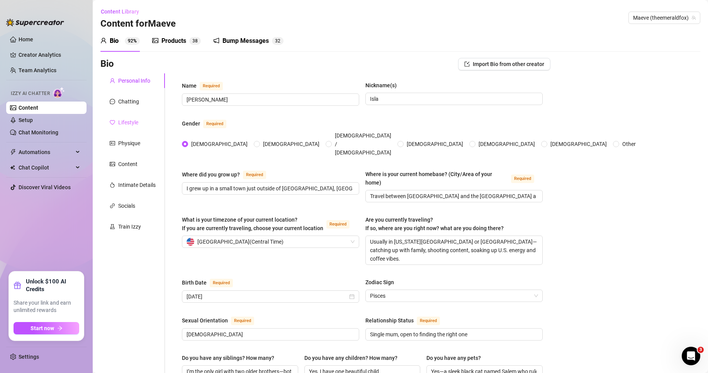
click at [151, 126] on div "Lifestyle" at bounding box center [132, 122] width 65 height 15
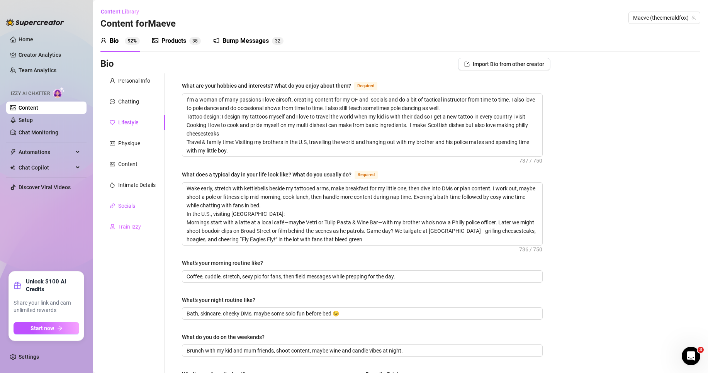
drag, startPoint x: 126, startPoint y: 206, endPoint x: 114, endPoint y: 231, distance: 27.8
click at [126, 206] on div "Socials" at bounding box center [126, 206] width 17 height 9
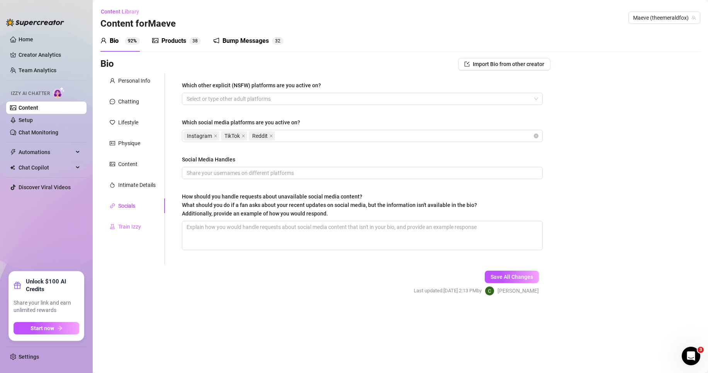
click at [114, 231] on div "Train Izzy" at bounding box center [132, 226] width 65 height 15
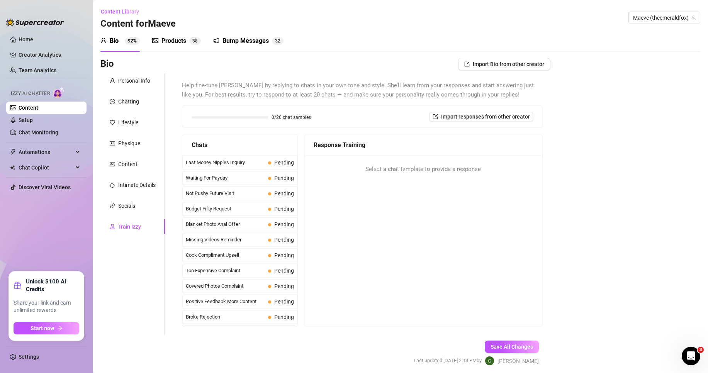
scroll to position [29, 0]
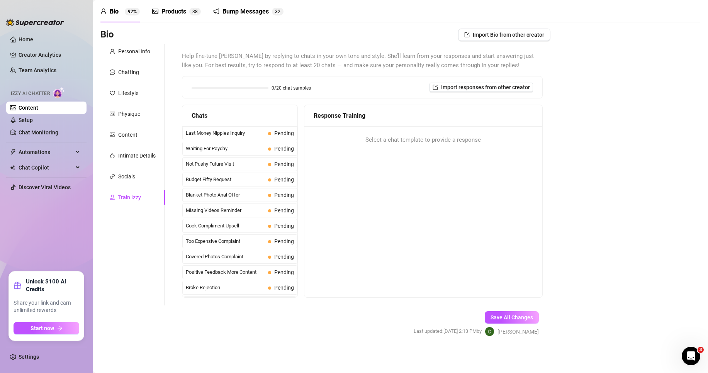
click at [38, 111] on link "Content" at bounding box center [29, 108] width 20 height 6
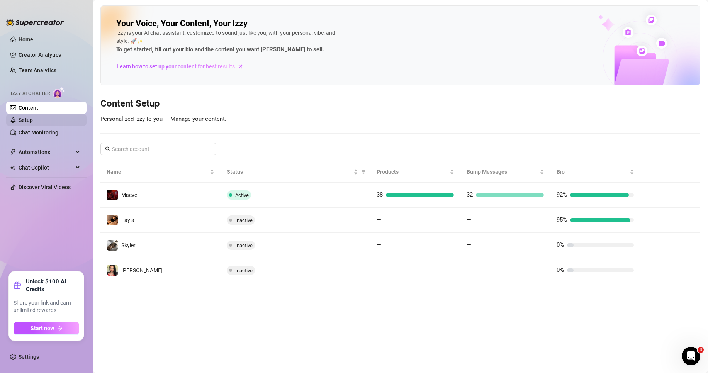
click at [33, 117] on link "Setup" at bounding box center [26, 120] width 14 height 6
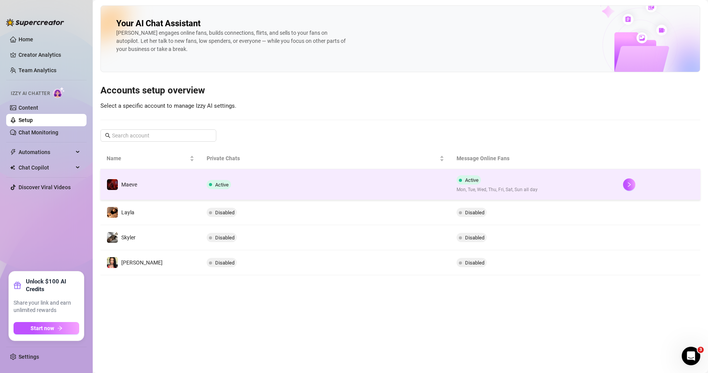
click at [611, 186] on td "Active Mon, Tue, Wed, Thu, Fri, Sat, Sun all day" at bounding box center [534, 184] width 167 height 31
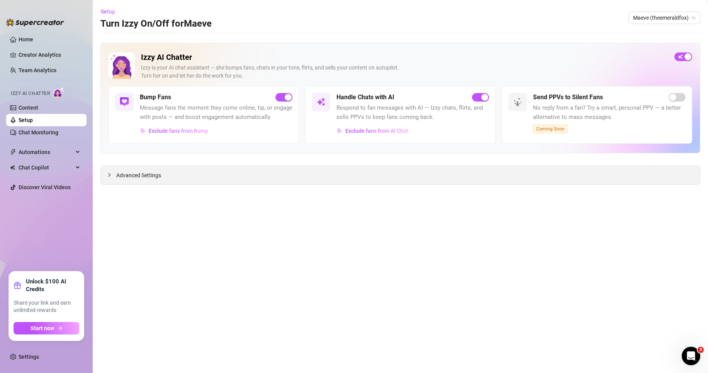
click at [219, 172] on div "Advanced Settings" at bounding box center [400, 175] width 599 height 18
click at [157, 182] on div "Advanced Settings" at bounding box center [400, 175] width 599 height 18
drag, startPoint x: 126, startPoint y: 167, endPoint x: 123, endPoint y: 170, distance: 4.4
click at [125, 168] on div "Advanced Settings" at bounding box center [400, 175] width 599 height 18
click at [118, 174] on span "Advanced Settings" at bounding box center [138, 175] width 45 height 9
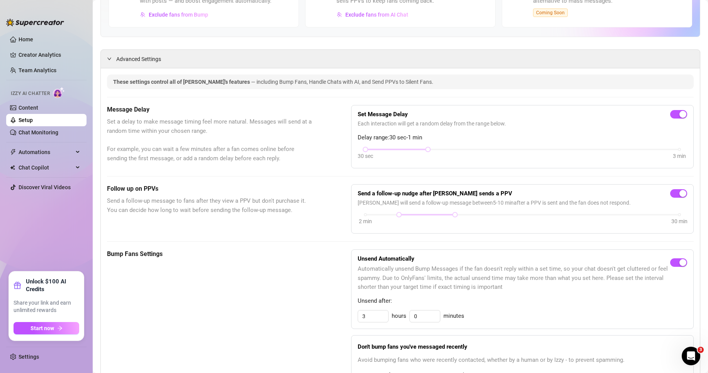
scroll to position [116, 0]
click at [134, 61] on div "Advanced Settings" at bounding box center [400, 59] width 599 height 18
click at [108, 66] on div "Advanced Settings" at bounding box center [400, 59] width 599 height 18
click at [43, 129] on link "Chat Monitoring" at bounding box center [39, 132] width 40 height 6
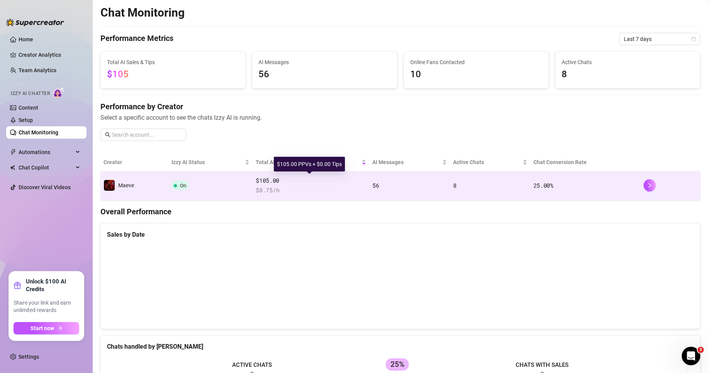
click at [296, 180] on span "$105.00" at bounding box center [311, 180] width 111 height 9
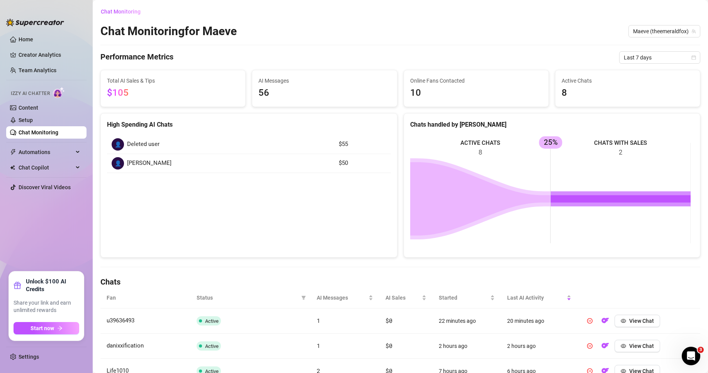
click at [58, 131] on link "Chat Monitoring" at bounding box center [39, 132] width 40 height 6
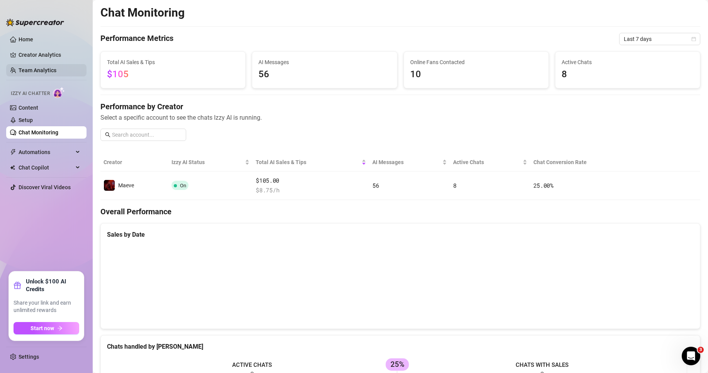
click at [35, 70] on link "Team Analytics" at bounding box center [38, 70] width 38 height 6
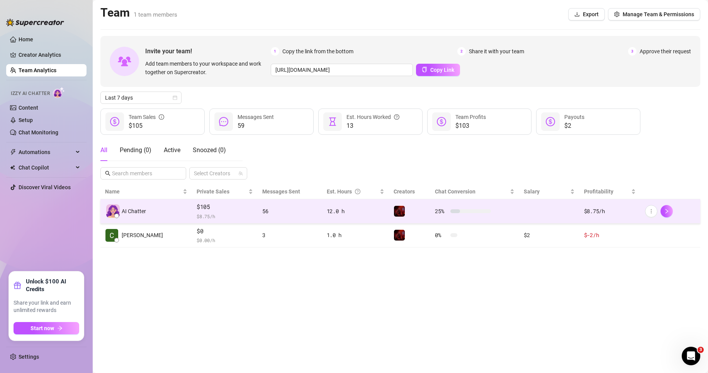
click at [430, 204] on td "25 %" at bounding box center [474, 211] width 89 height 24
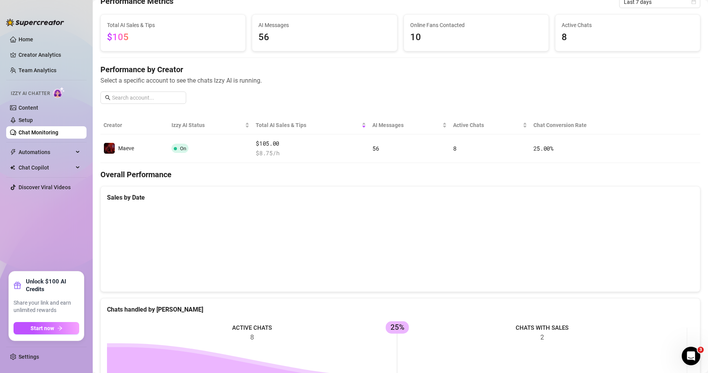
scroll to position [19, 0]
